Goal: Transaction & Acquisition: Open CFD Trading Account - CFD Broker INFINOX

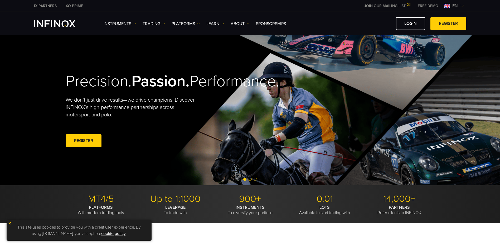
click at [84, 141] on span at bounding box center [84, 141] width 0 height 0
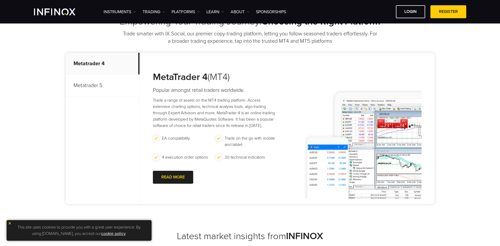
scroll to position [229, 0]
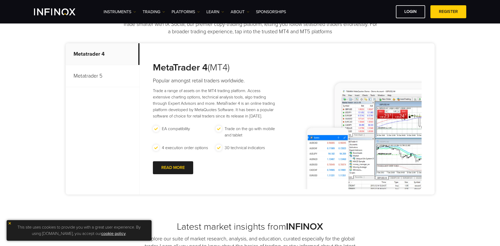
click at [10, 225] on p "This site uses cookies to provide you with a great user experience. By using [D…" at bounding box center [79, 229] width 140 height 15
click at [11, 223] on img at bounding box center [10, 223] width 4 height 4
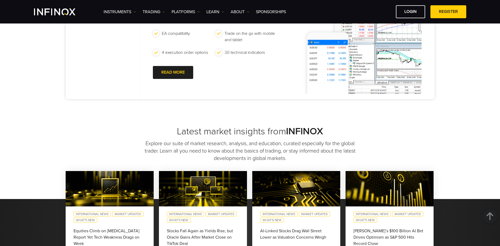
scroll to position [351, 0]
